Goal: Find specific page/section: Find specific page/section

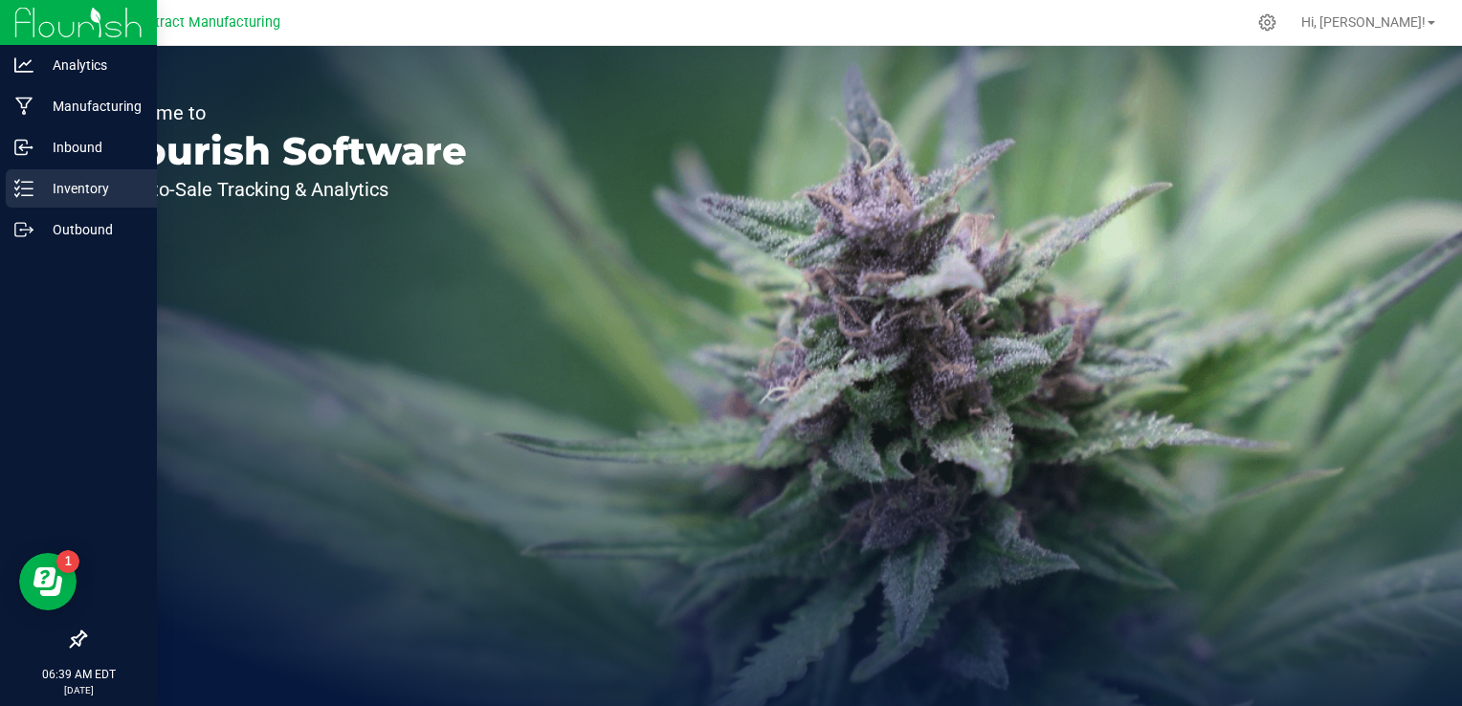
click at [24, 188] on line at bounding box center [27, 188] width 11 height 0
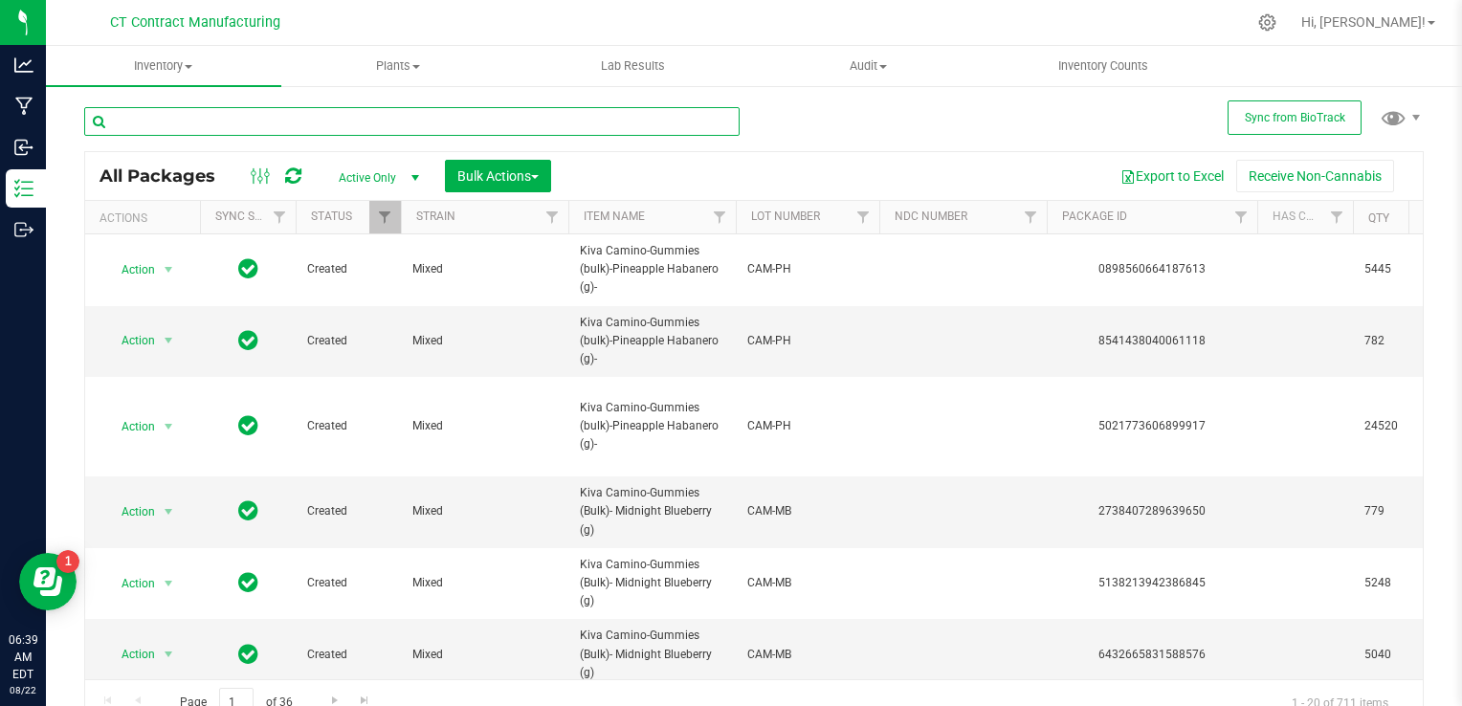
click at [528, 123] on input "text" at bounding box center [411, 121] width 655 height 29
type input "lighthouse"
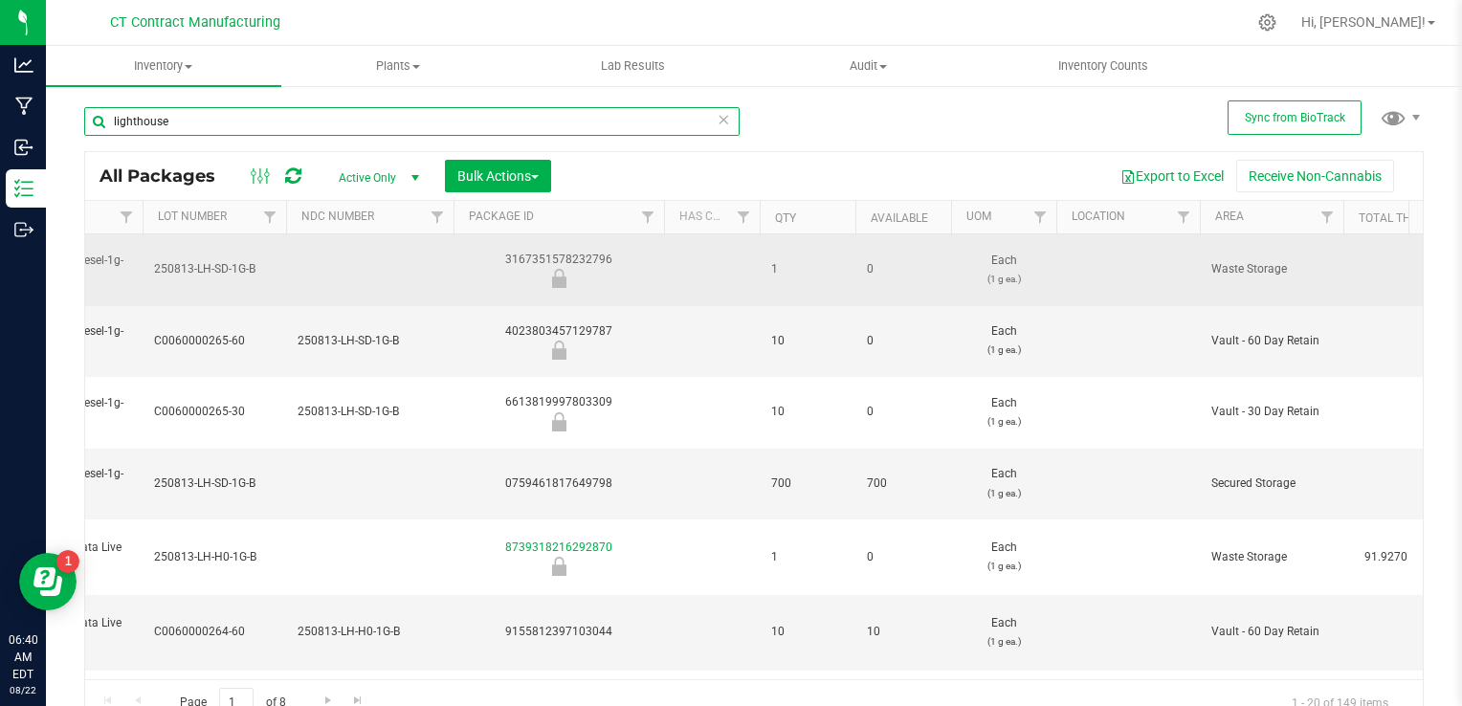
scroll to position [0, 596]
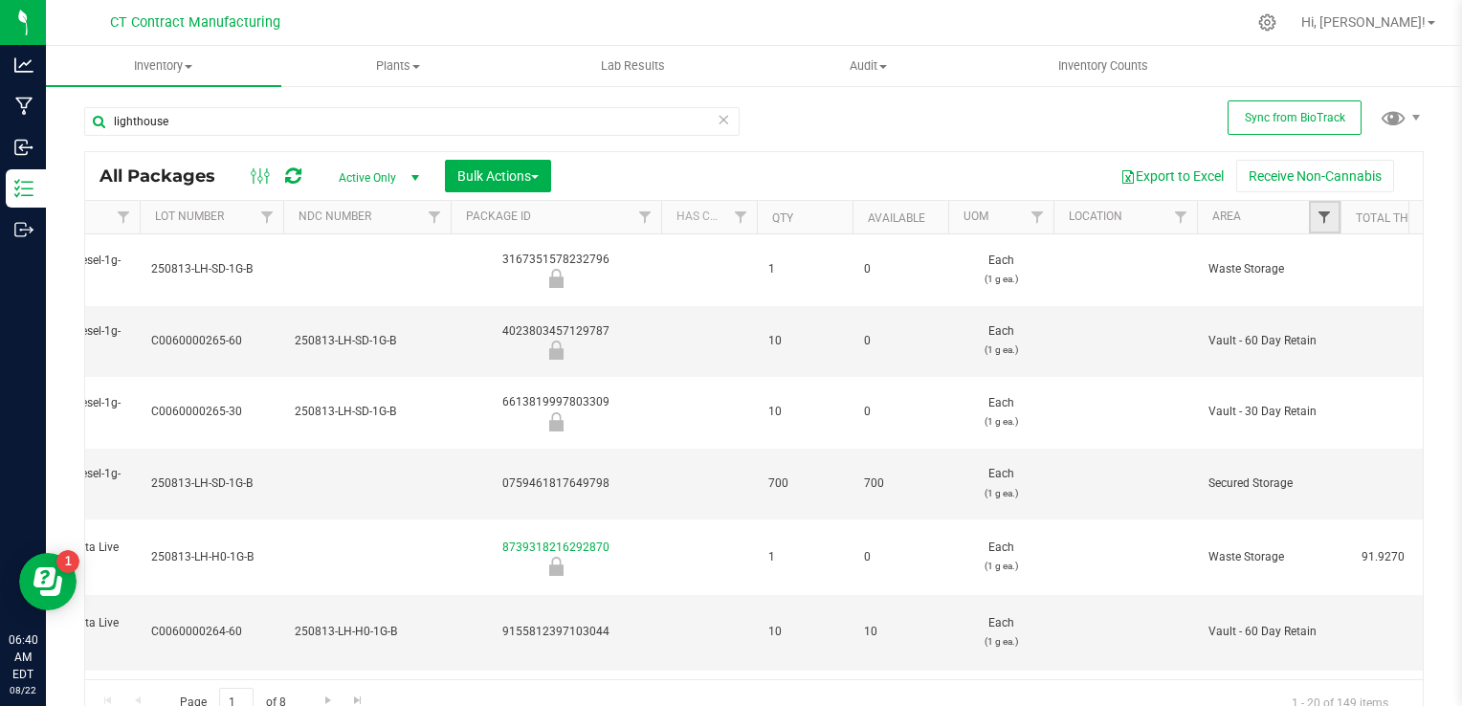
click at [1319, 213] on span "Filter" at bounding box center [1323, 217] width 15 height 15
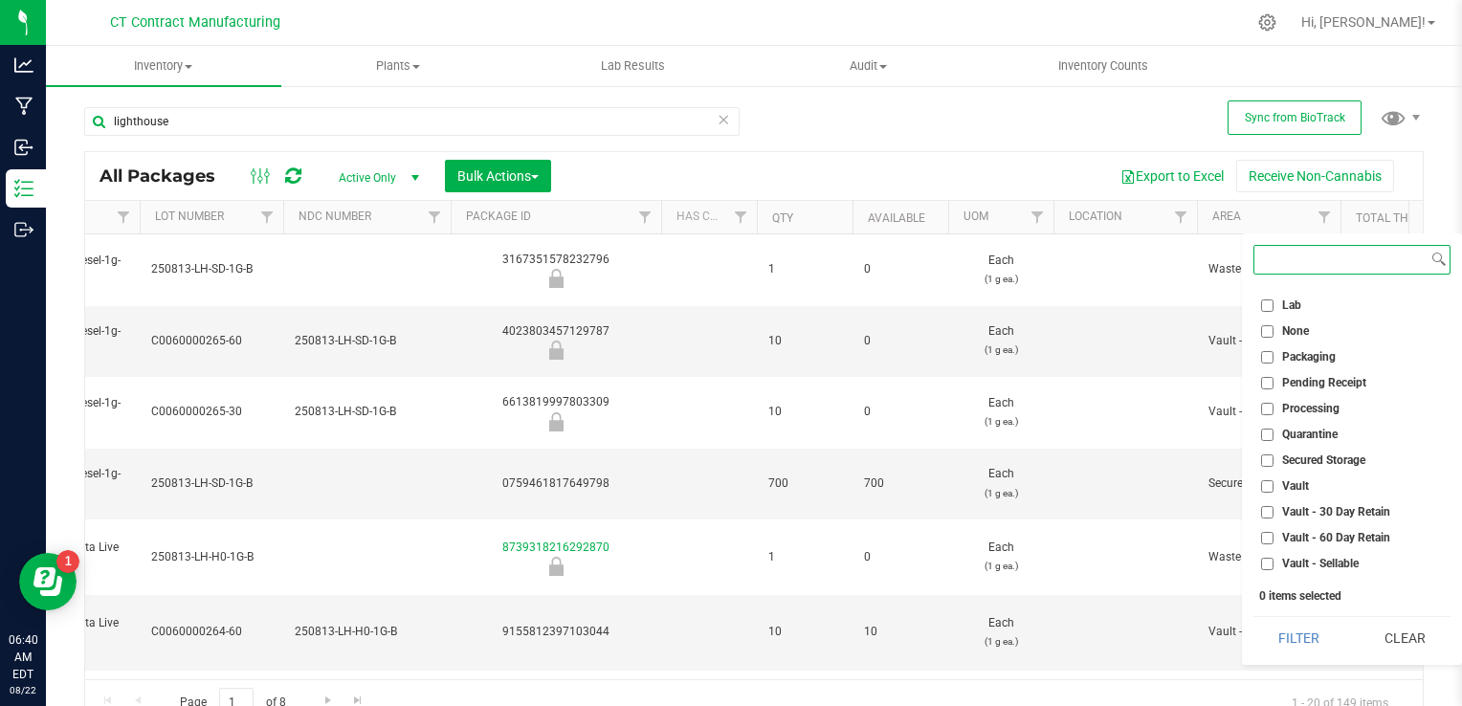
scroll to position [145, 0]
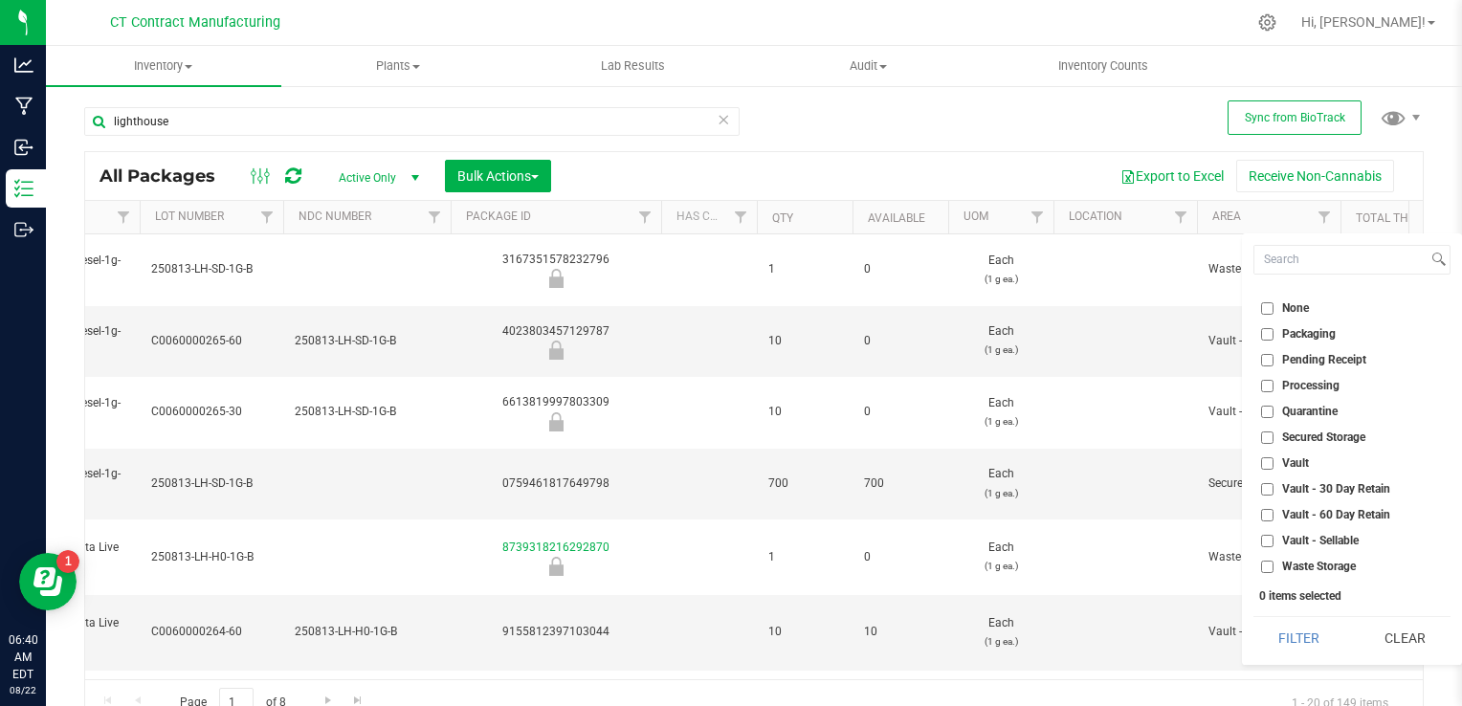
click at [1266, 540] on input "Vault - Sellable" at bounding box center [1267, 541] width 12 height 12
checkbox input "true"
drag, startPoint x: 1290, startPoint y: 641, endPoint x: 1331, endPoint y: 653, distance: 43.0
click at [1331, 653] on button "Filter" at bounding box center [1299, 638] width 92 height 42
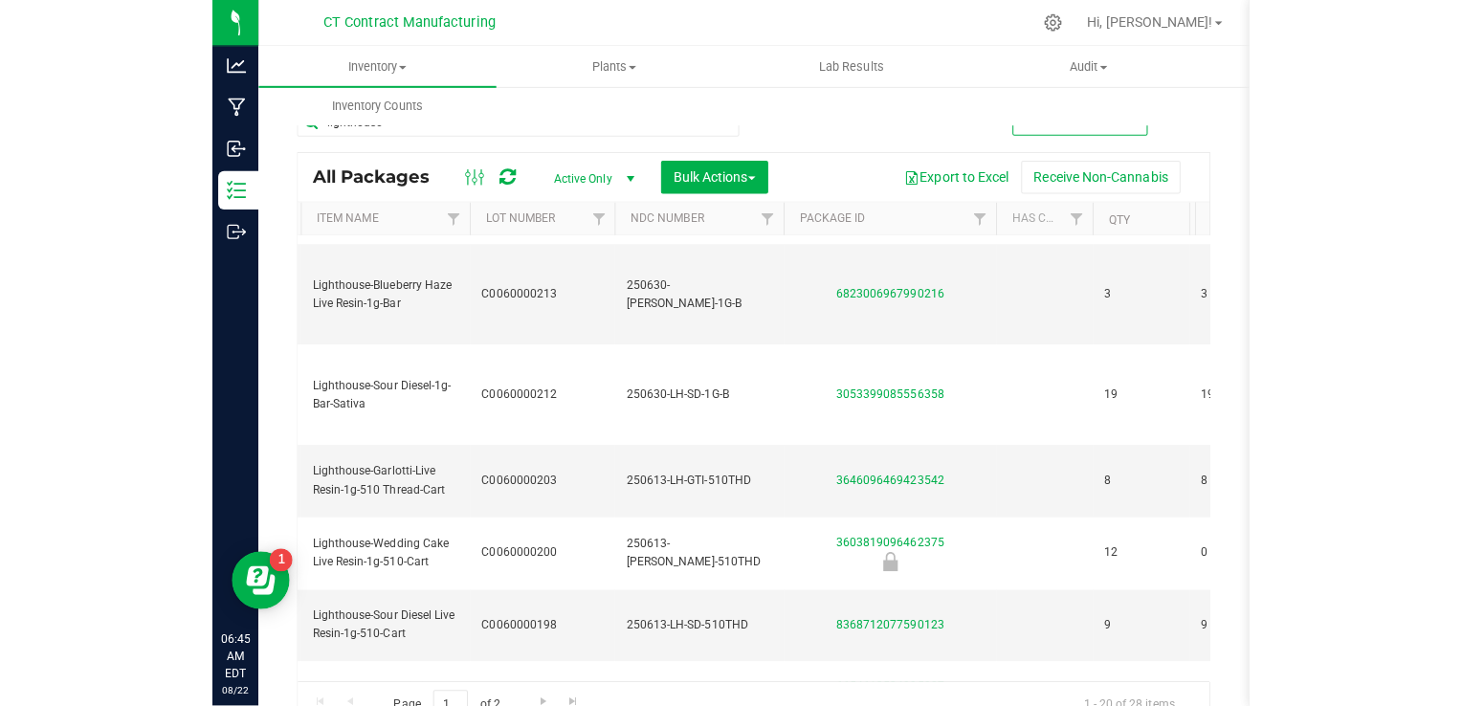
scroll to position [941, 480]
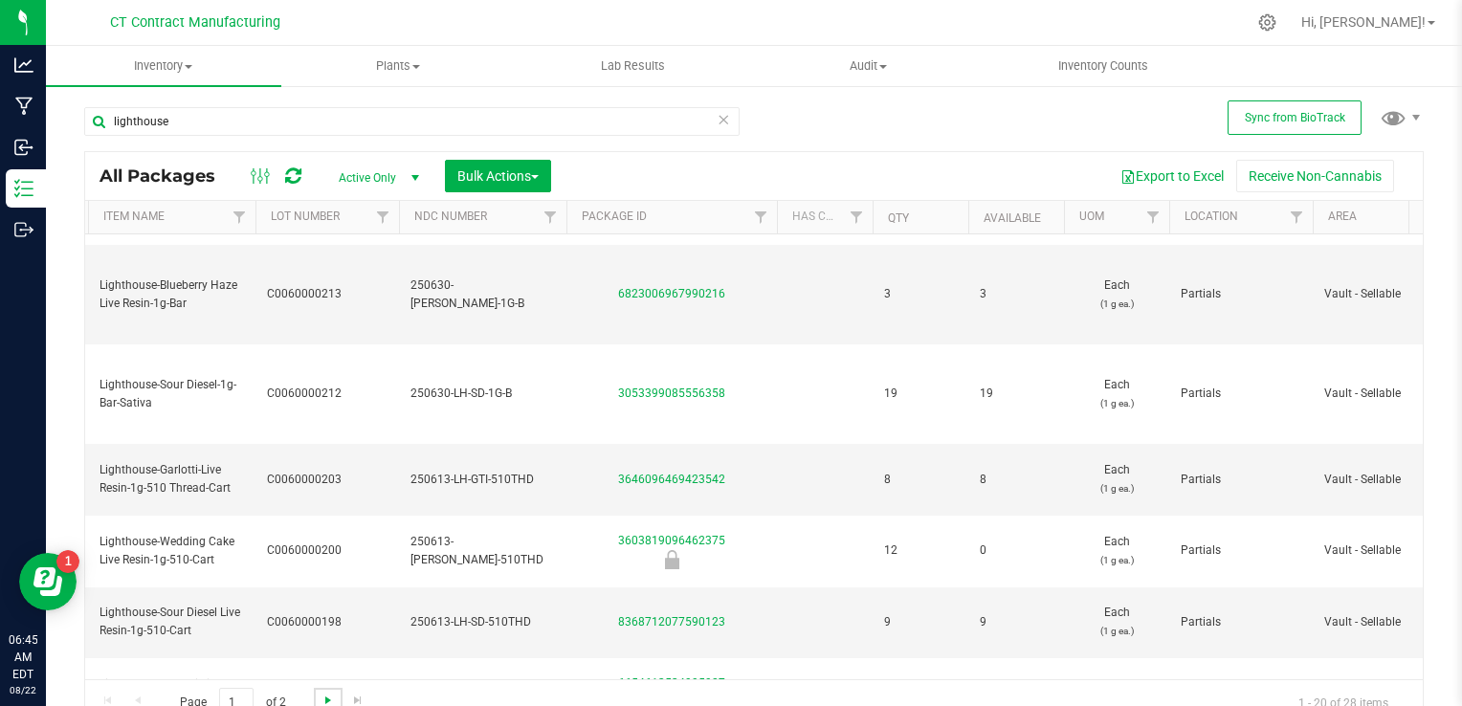
click at [325, 695] on span "Go to the next page" at bounding box center [328, 700] width 15 height 15
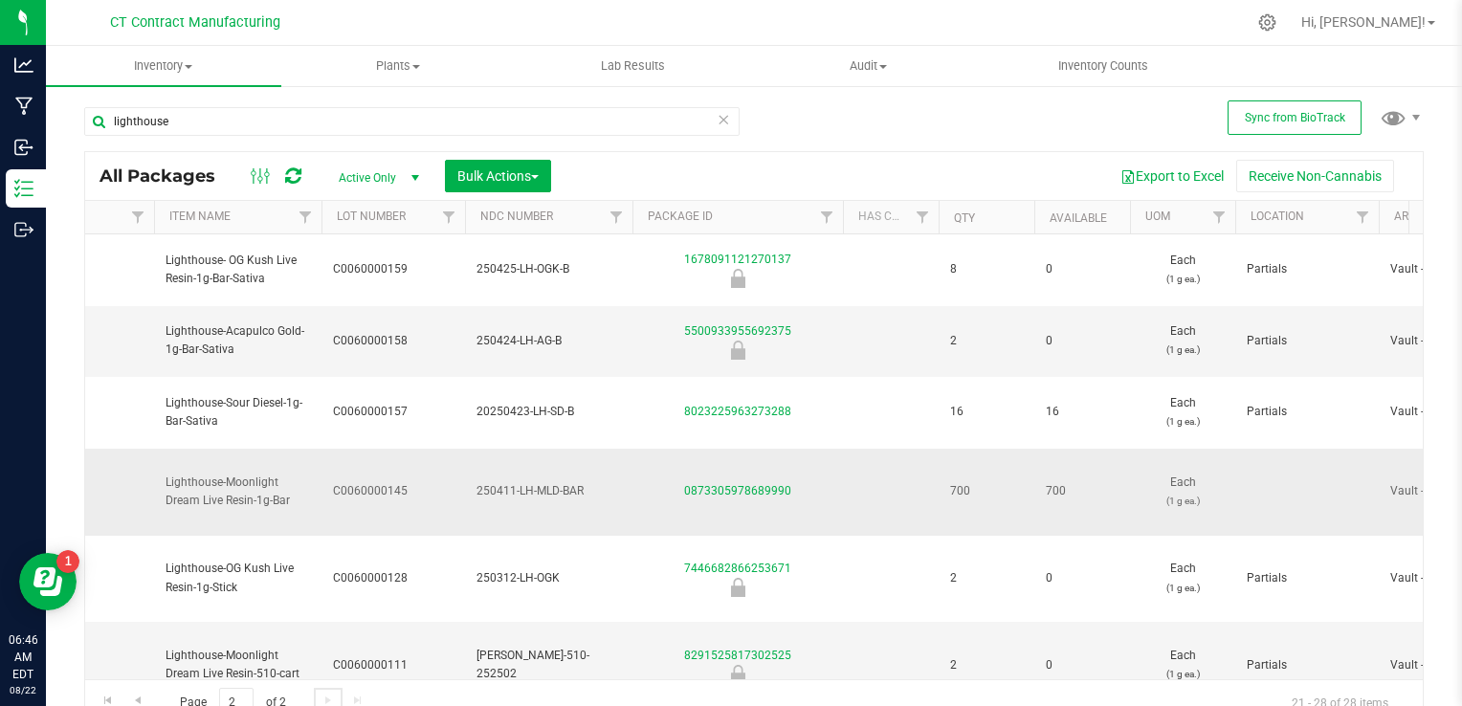
scroll to position [0, 636]
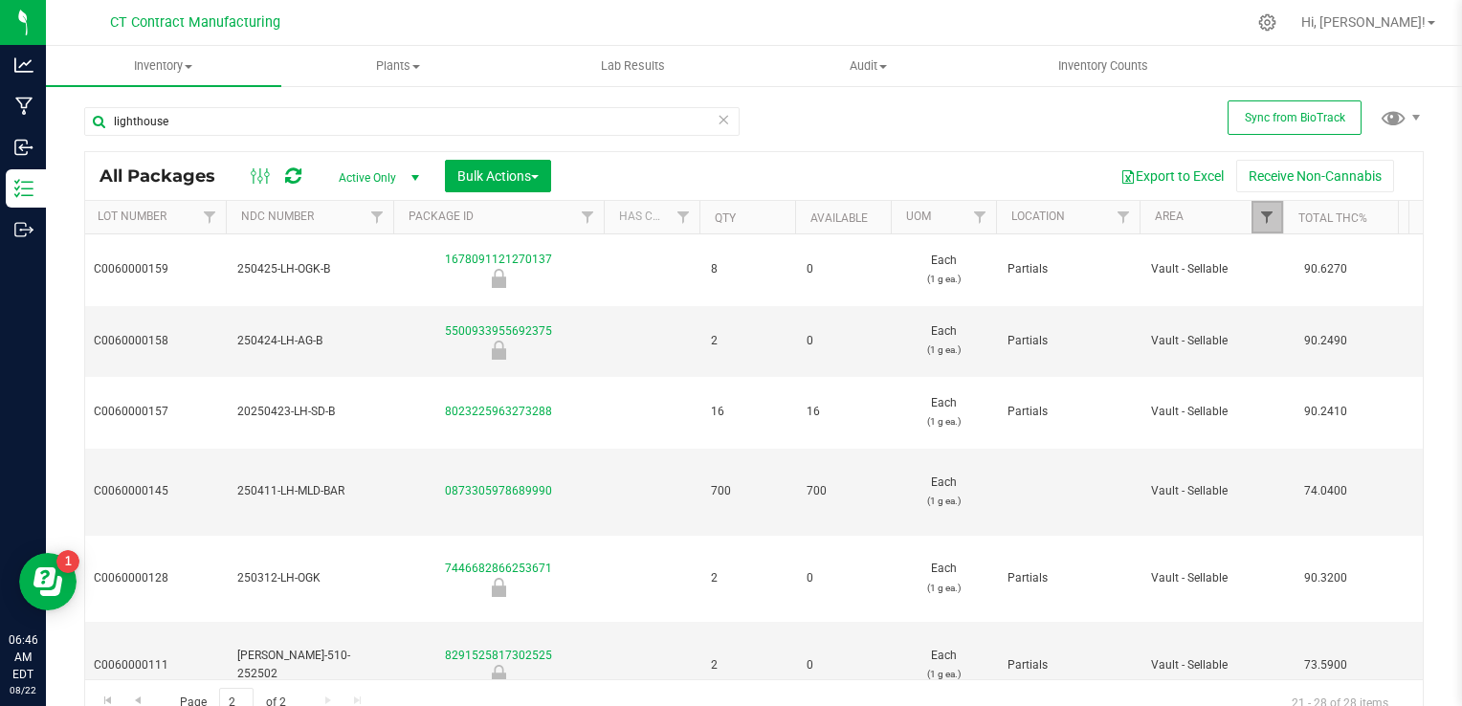
click at [1259, 222] on span "Filter" at bounding box center [1266, 217] width 15 height 15
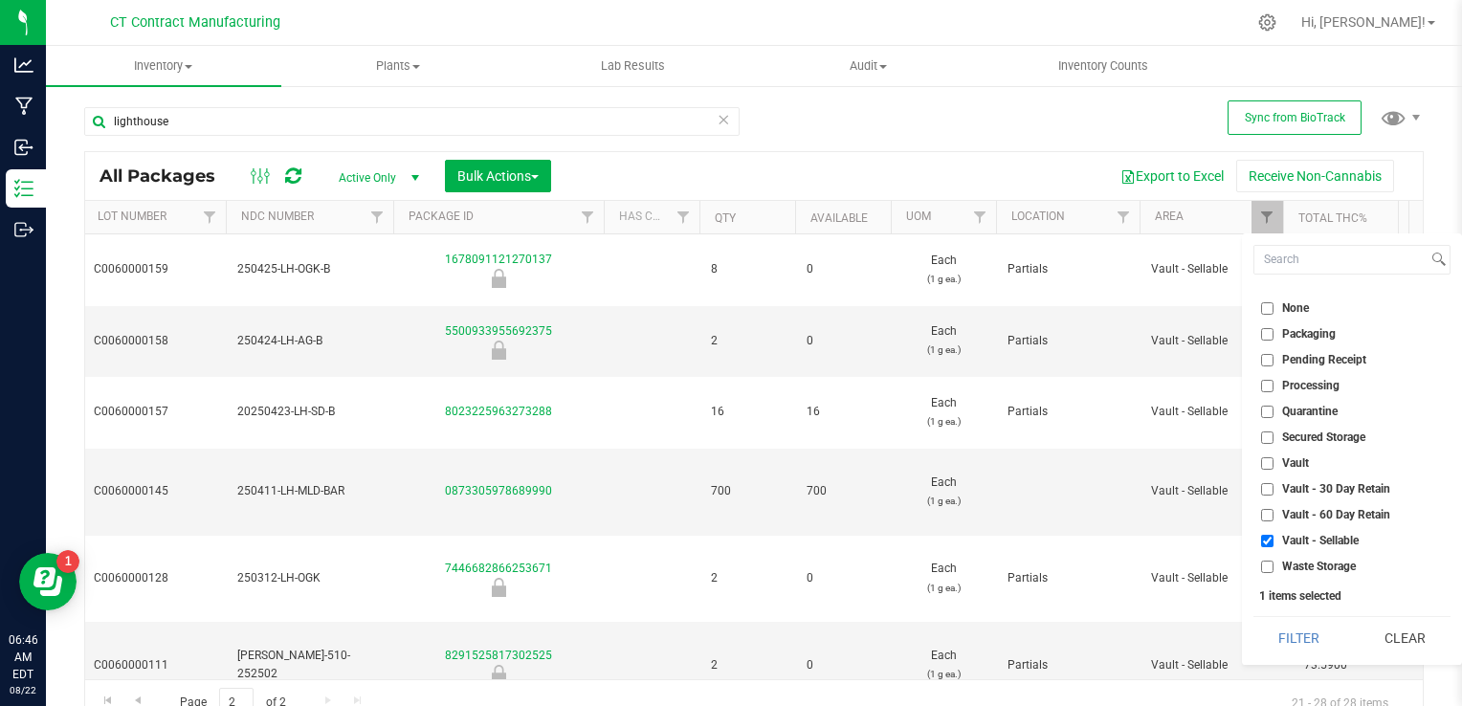
click at [1267, 438] on input "Secured Storage" at bounding box center [1267, 437] width 12 height 12
checkbox input "true"
click at [1268, 541] on input "Vault - Sellable" at bounding box center [1267, 541] width 12 height 12
checkbox input "false"
click at [1283, 650] on button "Filter" at bounding box center [1299, 638] width 92 height 42
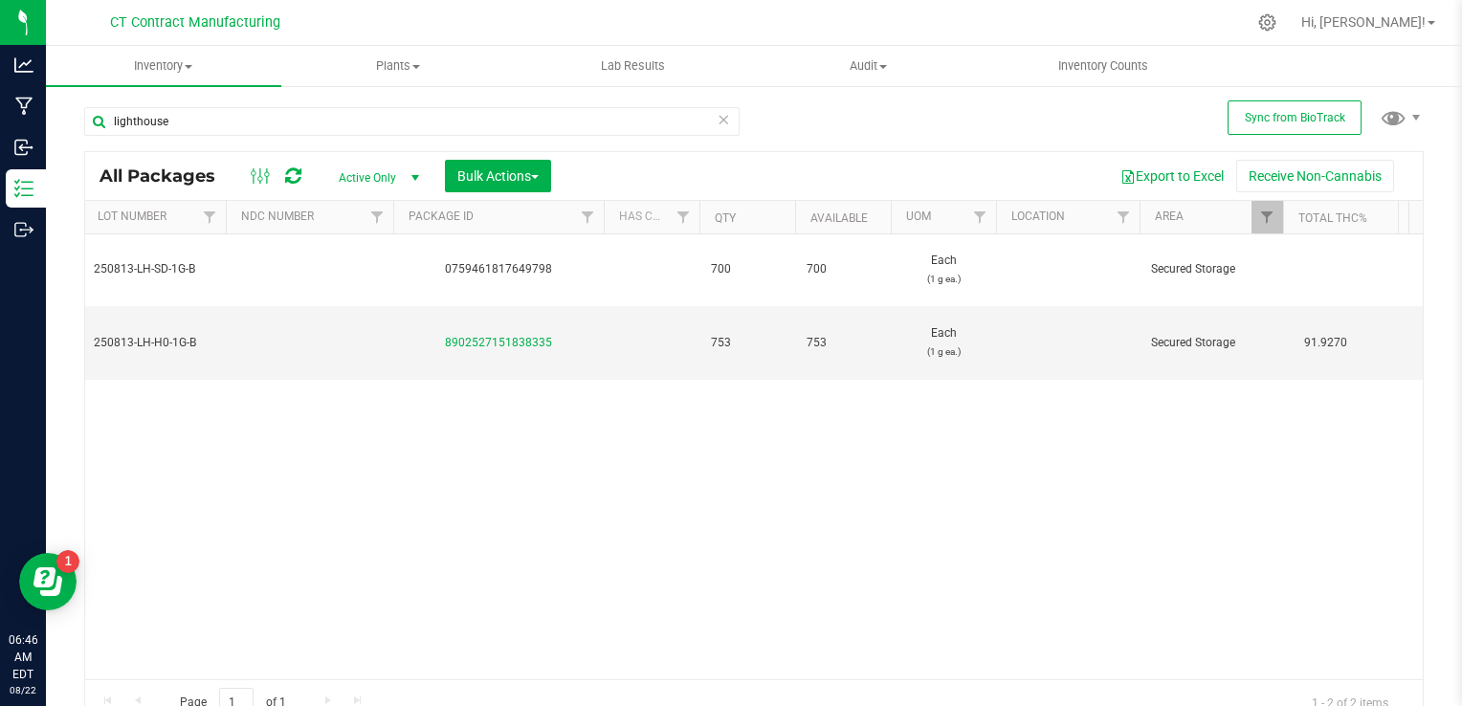
scroll to position [0, 585]
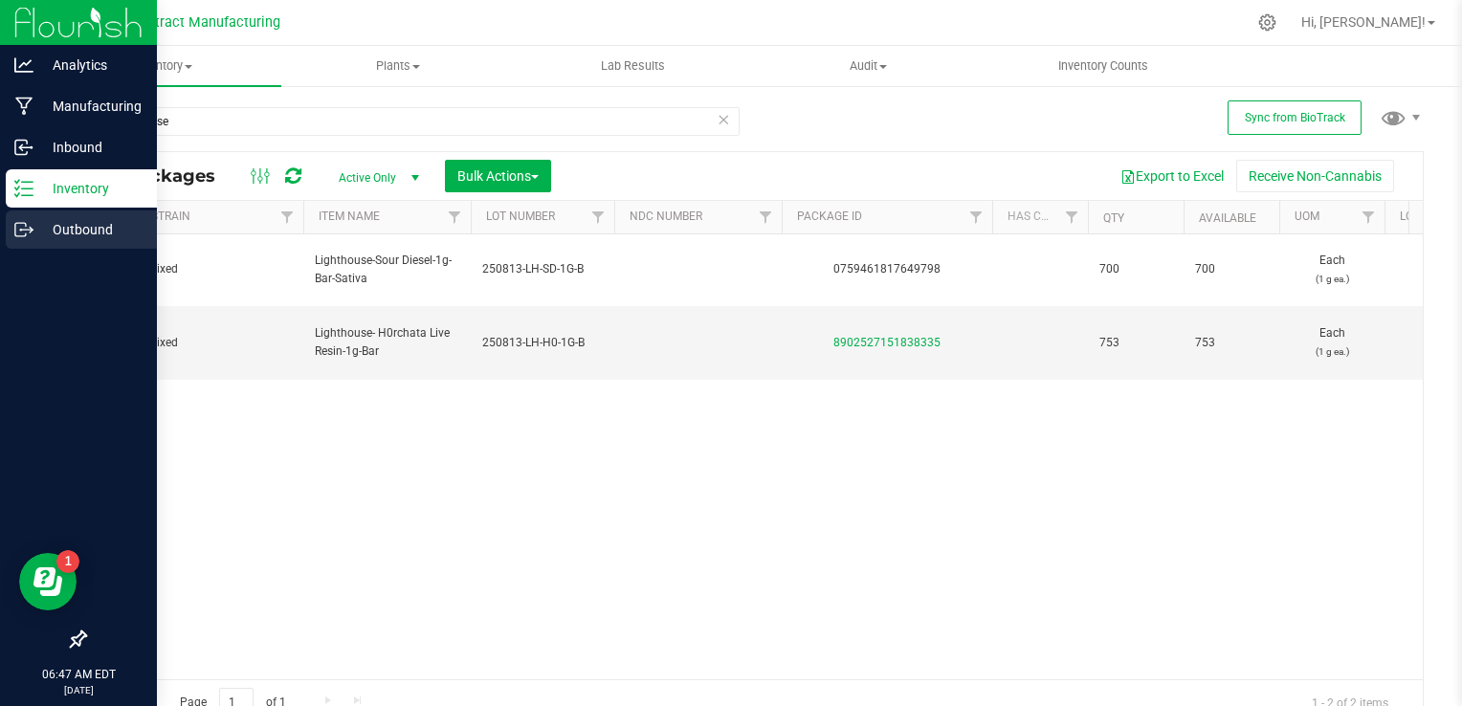
click at [38, 226] on p "Outbound" at bounding box center [90, 229] width 115 height 23
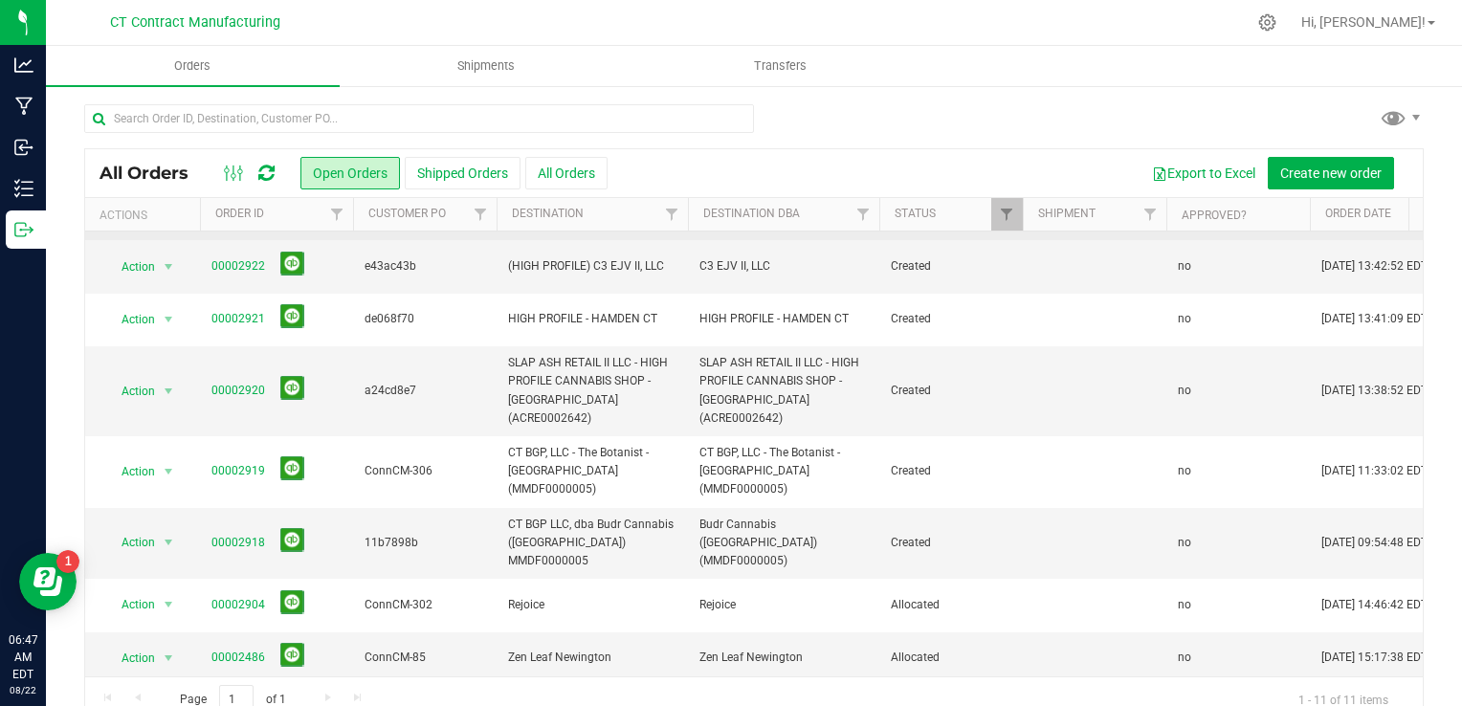
scroll to position [168, 0]
click at [221, 534] on link "00002918" at bounding box center [238, 543] width 54 height 18
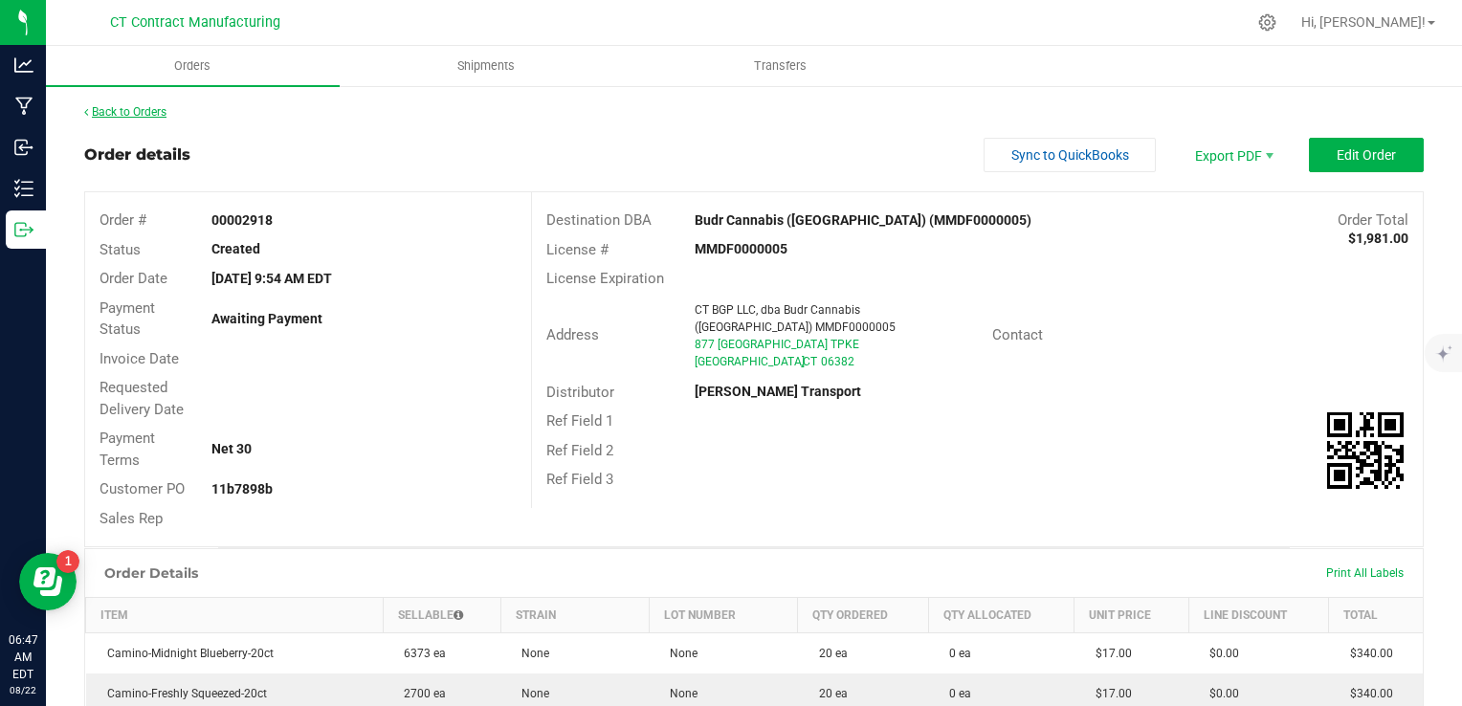
click at [127, 113] on link "Back to Orders" at bounding box center [125, 111] width 82 height 13
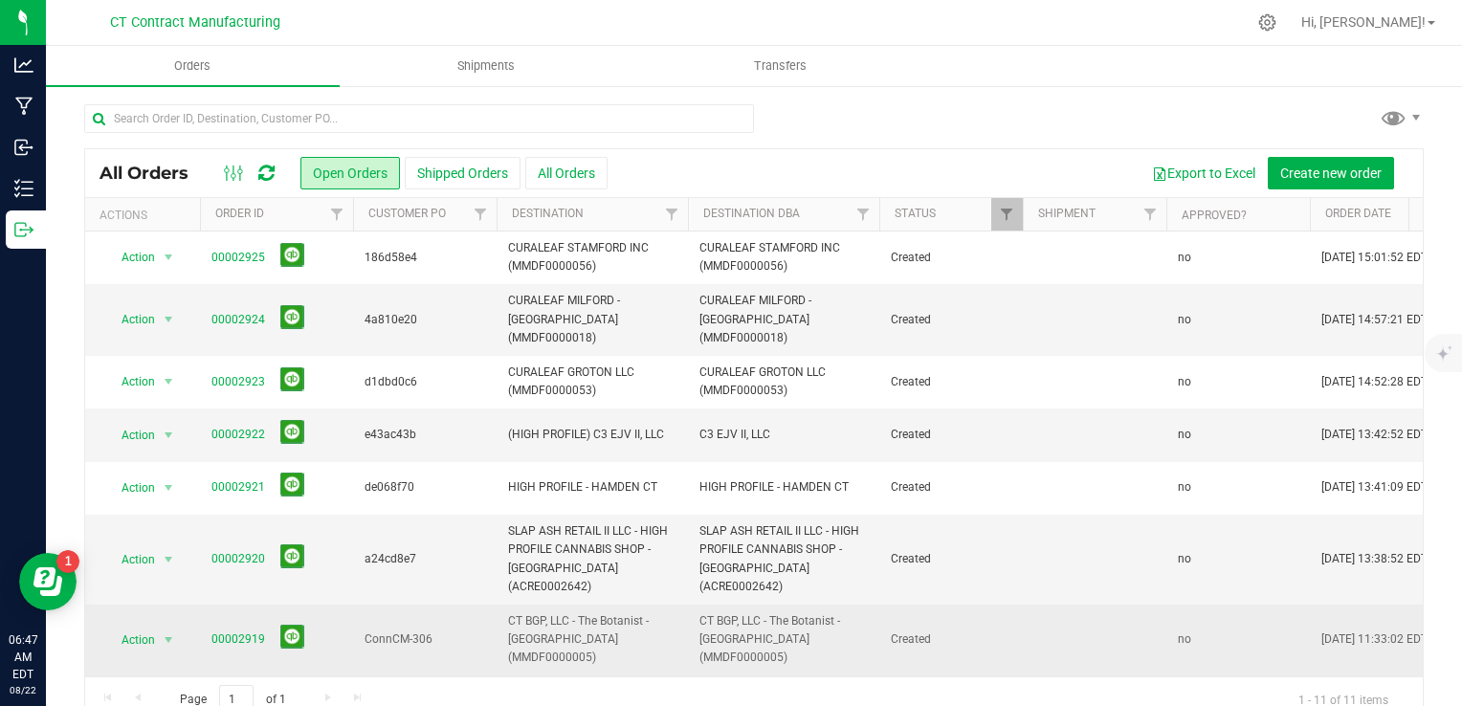
scroll to position [84, 0]
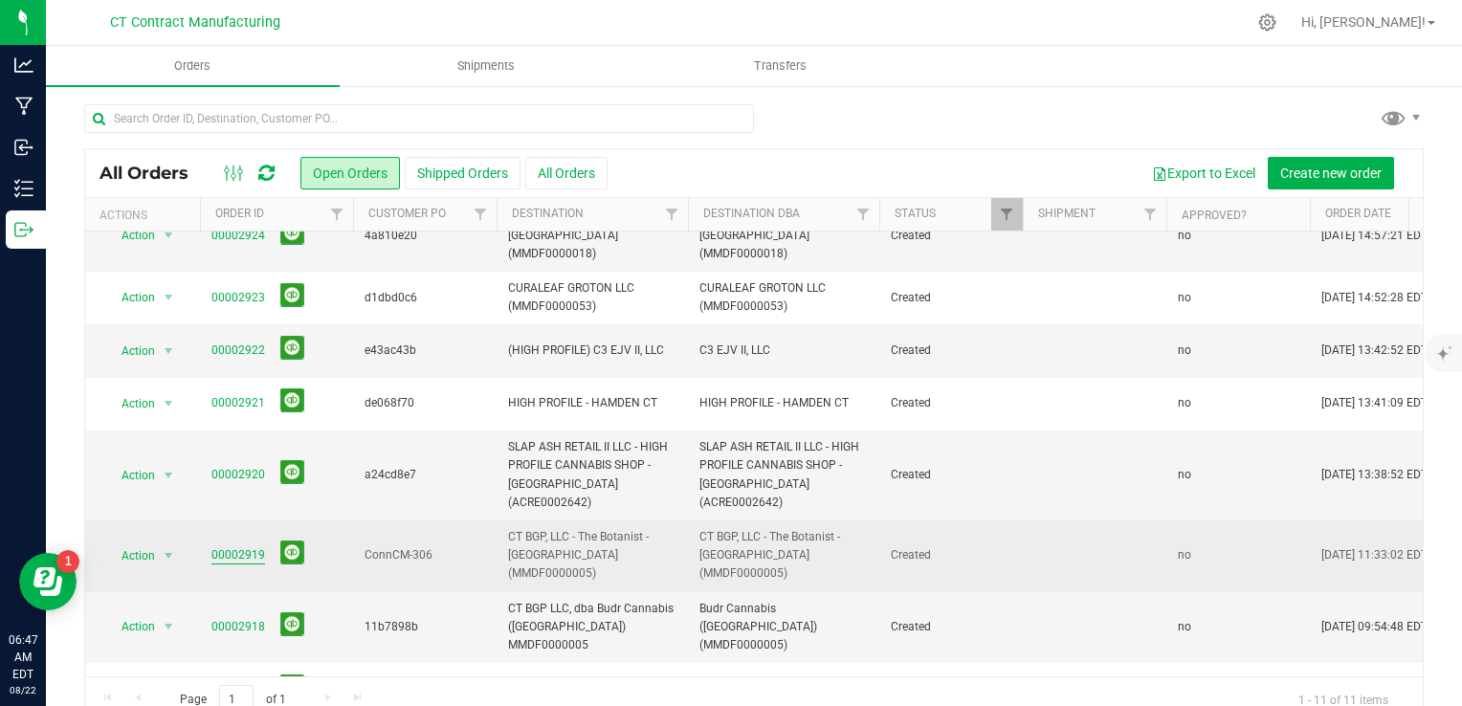
click at [248, 546] on link "00002919" at bounding box center [238, 555] width 54 height 18
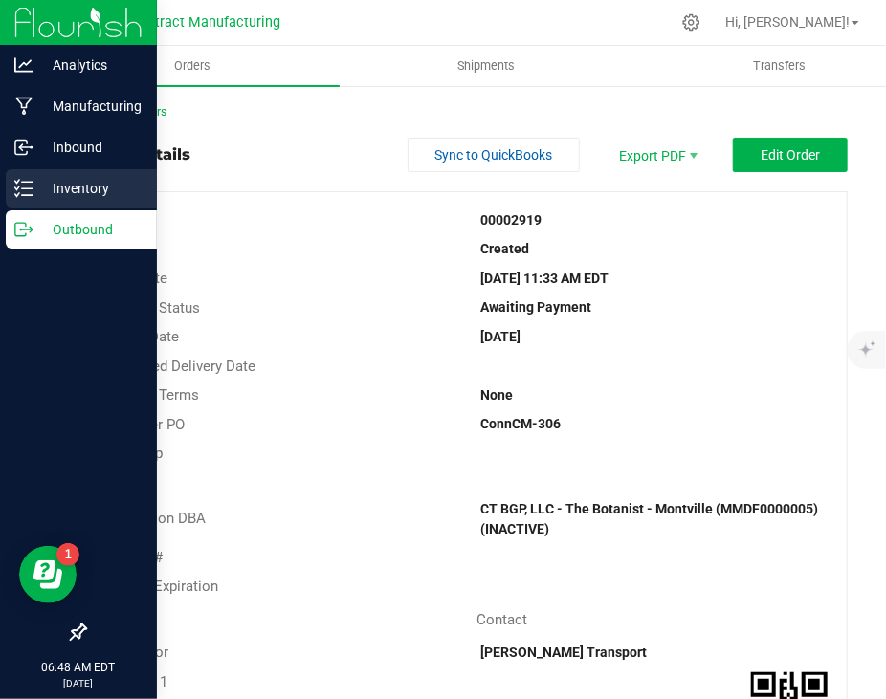
click at [35, 188] on p "Inventory" at bounding box center [90, 188] width 115 height 23
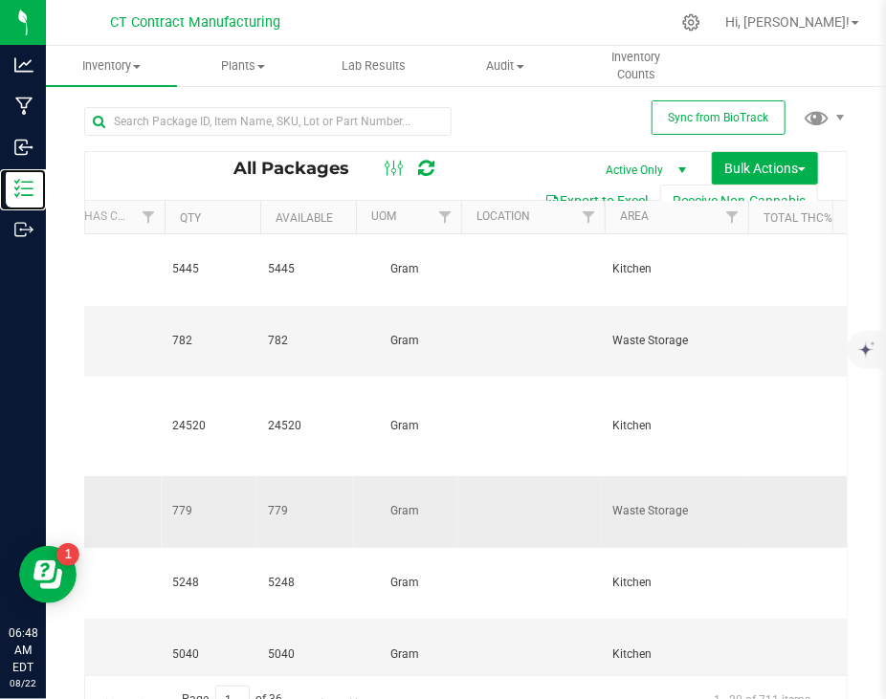
scroll to position [0, 1192]
click at [729, 213] on span "Filter" at bounding box center [727, 217] width 15 height 15
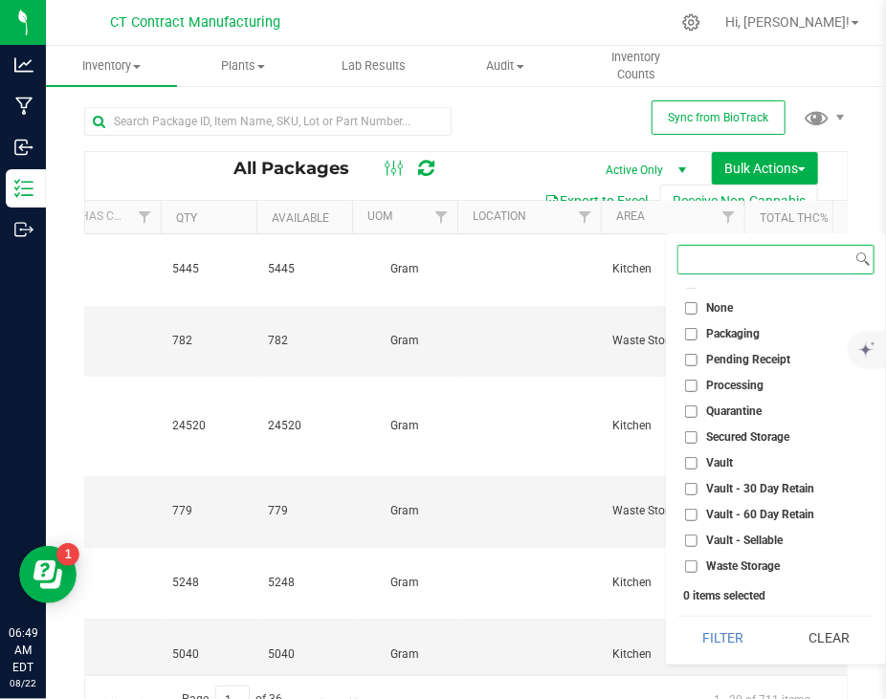
scroll to position [145, 0]
click at [693, 434] on input "Secured Storage" at bounding box center [691, 437] width 12 height 12
checkbox input "true"
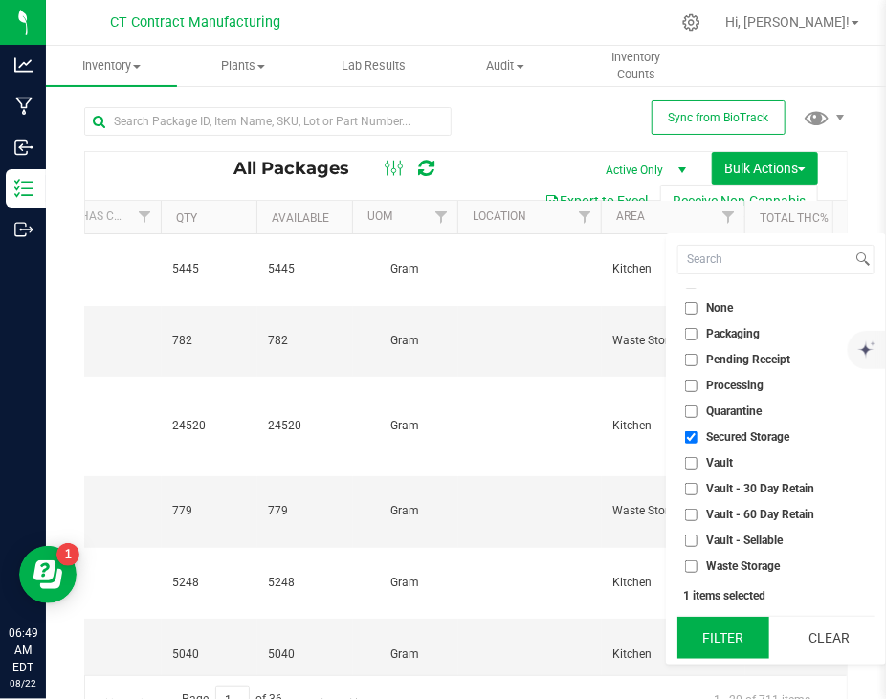
click at [704, 646] on button "Filter" at bounding box center [723, 638] width 92 height 42
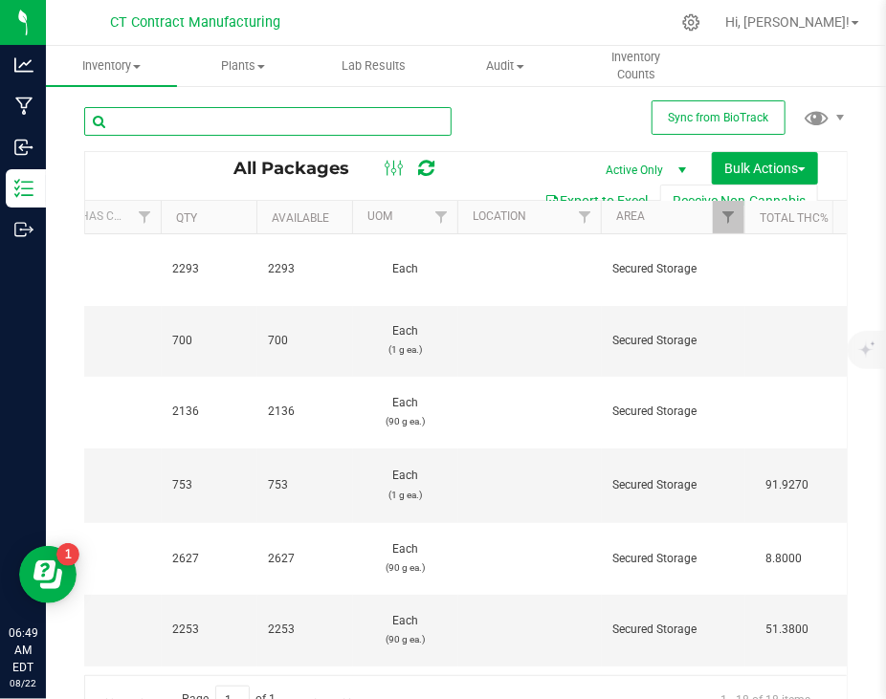
click at [382, 114] on input "text" at bounding box center [267, 121] width 367 height 29
type input "lighthouse"
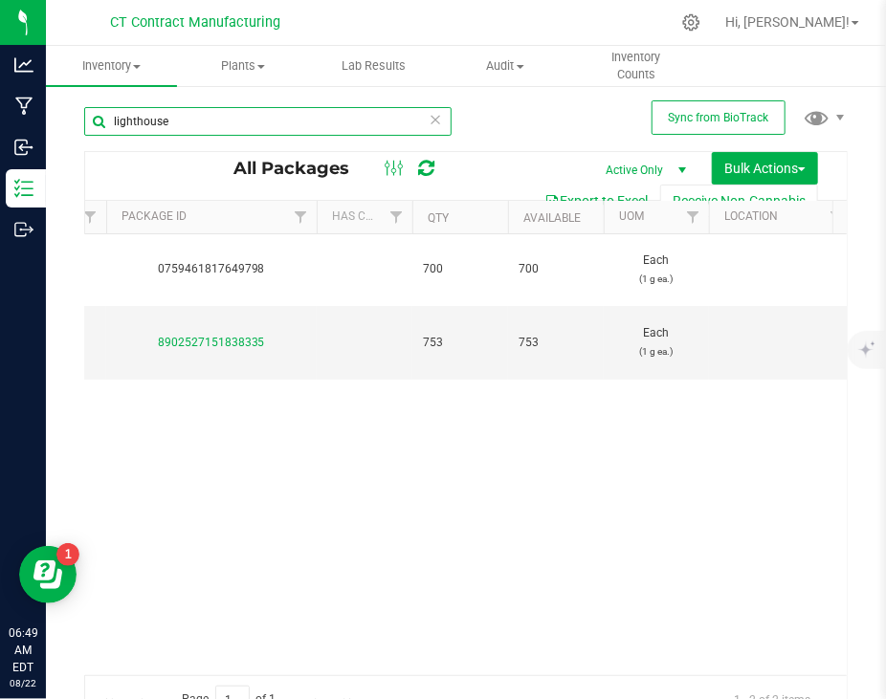
scroll to position [0, 815]
